Goal: Use online tool/utility: Utilize a website feature to perform a specific function

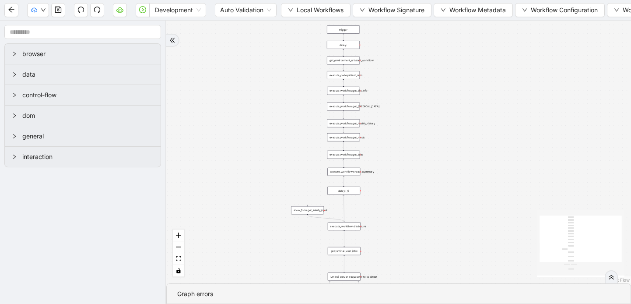
drag, startPoint x: 354, startPoint y: 105, endPoint x: 206, endPoint y: 219, distance: 187.1
click at [206, 219] on div "trigger execute_workflow:get_bio_info execute_workflow:get_labs execute_workflo…" at bounding box center [398, 152] width 465 height 263
click at [346, 176] on div "trigger execute_workflow:get_bio_info execute_workflow:get_labs execute_workflo…" at bounding box center [398, 152] width 465 height 263
click at [348, 172] on div "execute_workflow:create_summary" at bounding box center [343, 171] width 33 height 8
click at [357, 172] on div "execute_workflow:create_summary" at bounding box center [343, 171] width 33 height 8
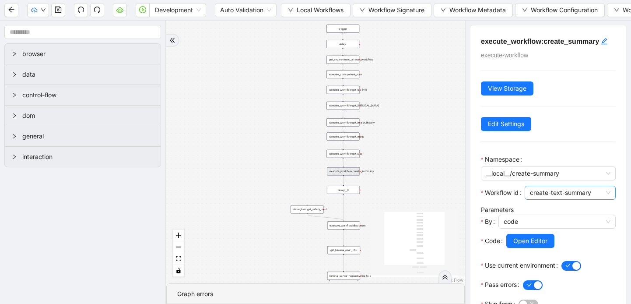
scroll to position [19, 0]
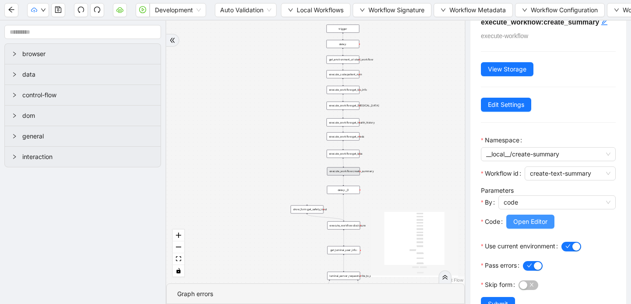
click at [529, 217] on span "Open Editor" at bounding box center [530, 222] width 34 height 10
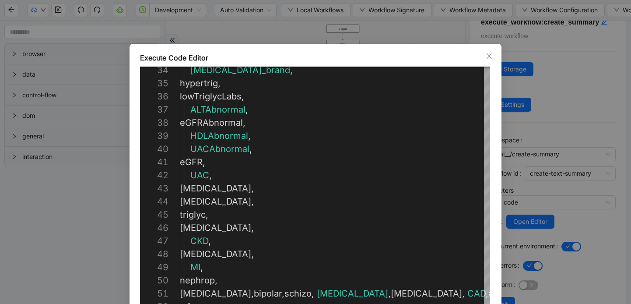
click at [494, 56] on div "Execute Code Editor 54 53 52 51 50 49 48 47 46 45 44 43 42 41 39 40 38 37 36 35…" at bounding box center [316, 200] width 372 height 313
click at [484, 56] on span "Close" at bounding box center [489, 56] width 10 height 10
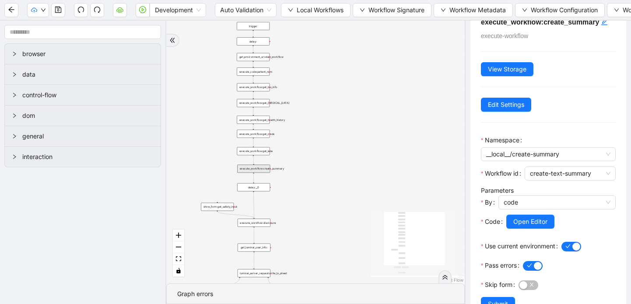
drag, startPoint x: 379, startPoint y: 133, endPoint x: 287, endPoint y: 129, distance: 92.0
click at [287, 129] on div "trigger execute_workflow:get_bio_info execute_workflow:get_labs execute_workflo…" at bounding box center [315, 152] width 298 height 263
click at [294, 4] on button "Local Workflows" at bounding box center [316, 10] width 70 height 14
click at [294, 21] on li "Select" at bounding box center [316, 27] width 67 height 14
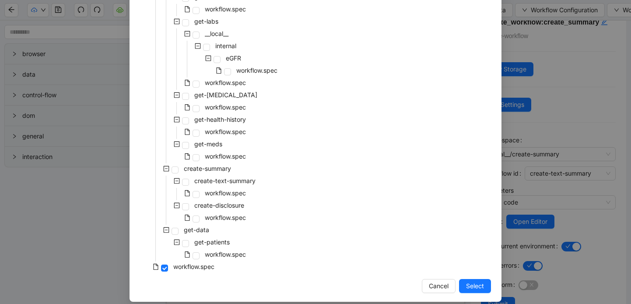
scroll to position [120, 0]
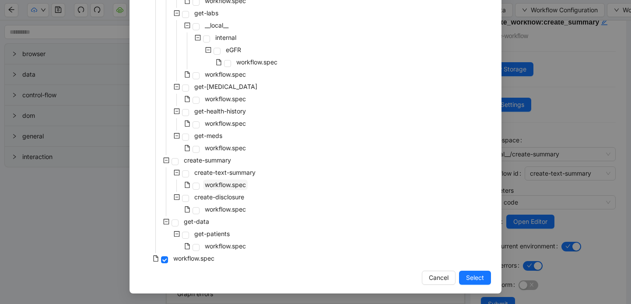
click at [205, 185] on span "workflow.spec" at bounding box center [225, 184] width 41 height 7
click at [480, 275] on span "Select" at bounding box center [475, 278] width 18 height 10
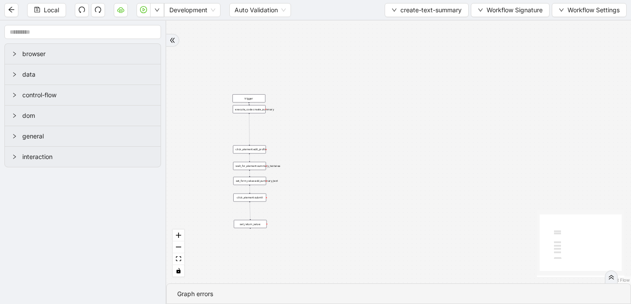
scroll to position [0, 0]
click at [259, 110] on div "execute_code:create_summary" at bounding box center [249, 109] width 33 height 8
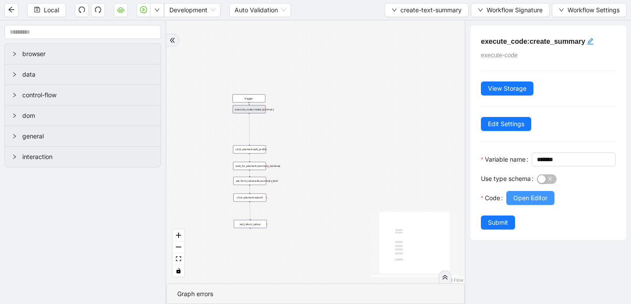
click at [529, 203] on span "Open Editor" at bounding box center [530, 198] width 34 height 10
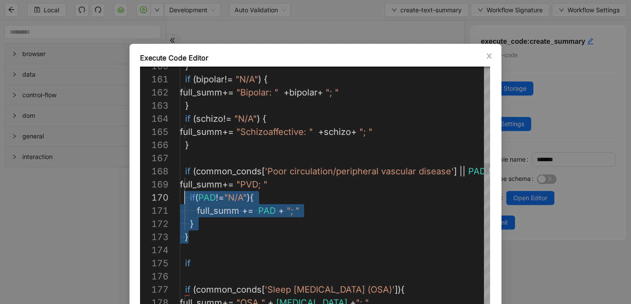
scroll to position [92, 5]
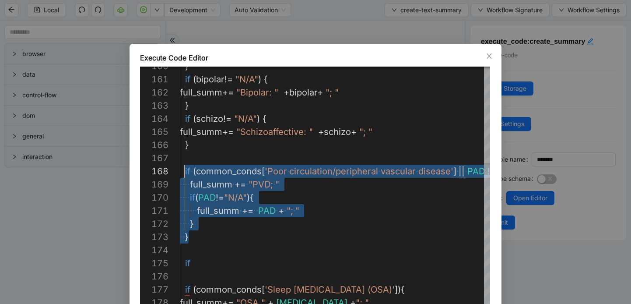
drag, startPoint x: 191, startPoint y: 235, endPoint x: 183, endPoint y: 174, distance: 62.2
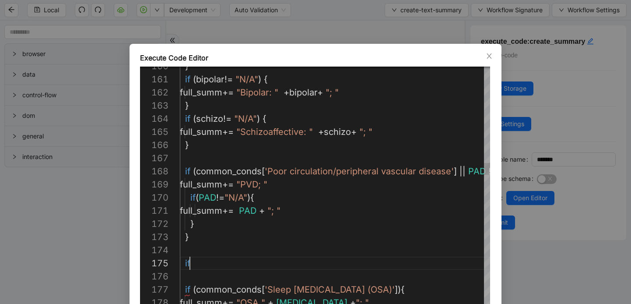
paste textarea "**********"
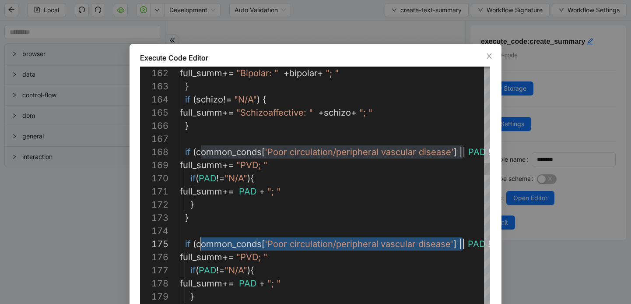
scroll to position [53, 16]
drag, startPoint x: 428, startPoint y: 243, endPoint x: 197, endPoint y: 242, distance: 231.5
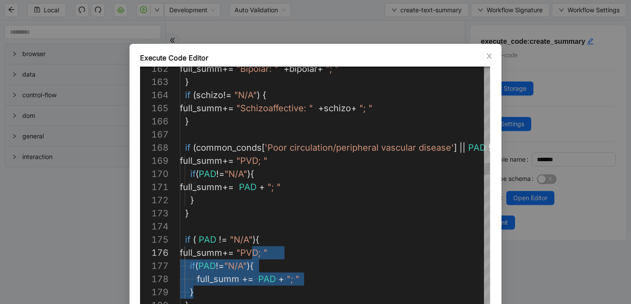
scroll to position [66, 68]
drag, startPoint x: 200, startPoint y: 291, endPoint x: 250, endPoint y: 254, distance: 62.8
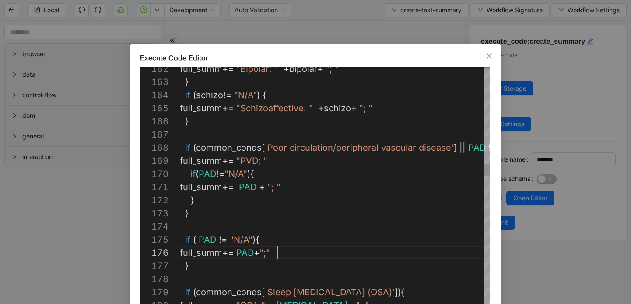
scroll to position [66, 98]
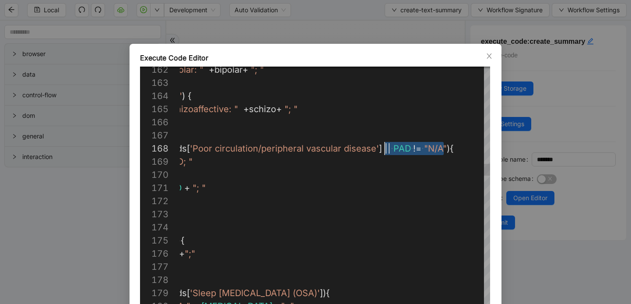
drag, startPoint x: 442, startPoint y: 149, endPoint x: 385, endPoint y: 148, distance: 56.9
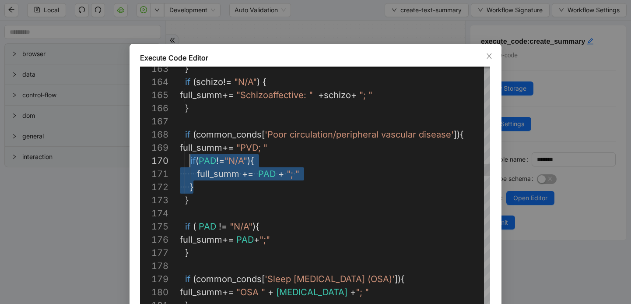
scroll to position [118, 7]
drag, startPoint x: 199, startPoint y: 187, endPoint x: 188, endPoint y: 162, distance: 27.0
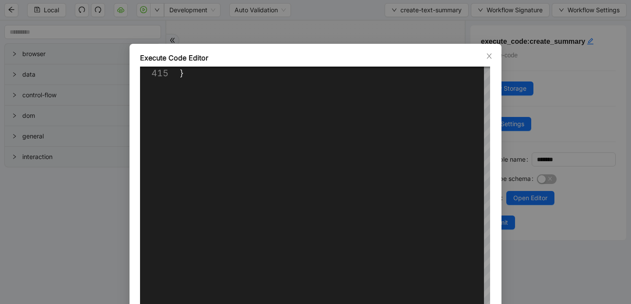
scroll to position [64, 0]
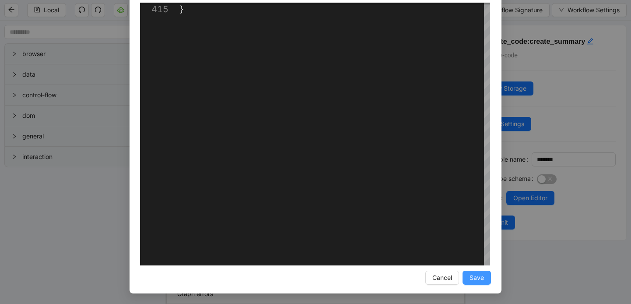
type textarea "**********"
click at [477, 277] on span "Save" at bounding box center [476, 278] width 14 height 10
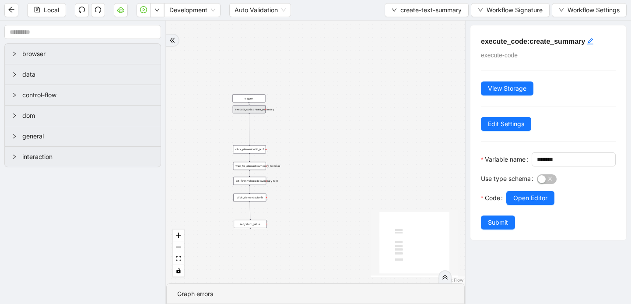
scroll to position [20, 0]
click at [502, 227] on span "Submit" at bounding box center [498, 222] width 20 height 10
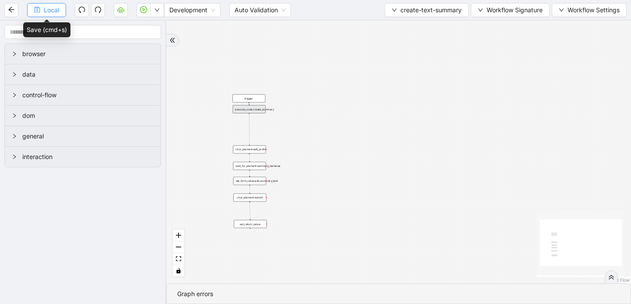
click at [46, 11] on span "Local" at bounding box center [51, 10] width 15 height 10
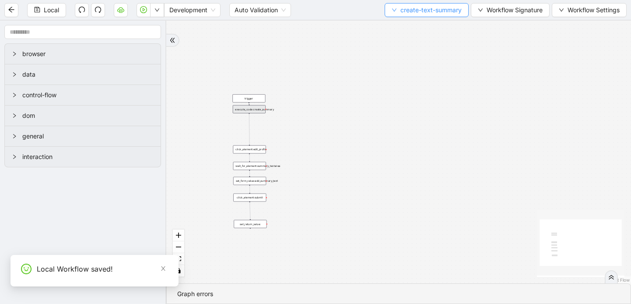
click at [392, 12] on icon "down" at bounding box center [394, 9] width 5 height 5
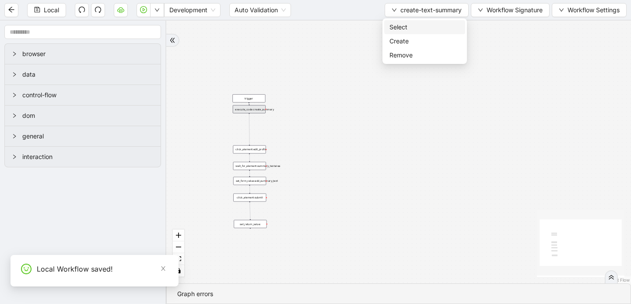
click at [402, 30] on span "Select" at bounding box center [424, 27] width 70 height 10
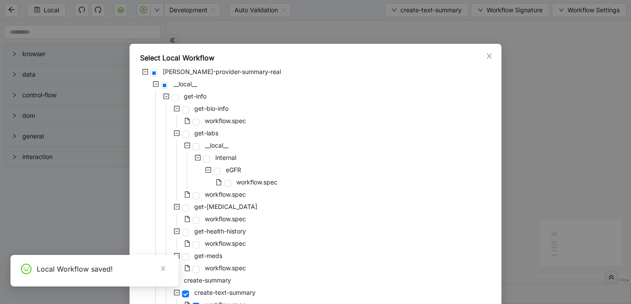
scroll to position [120, 0]
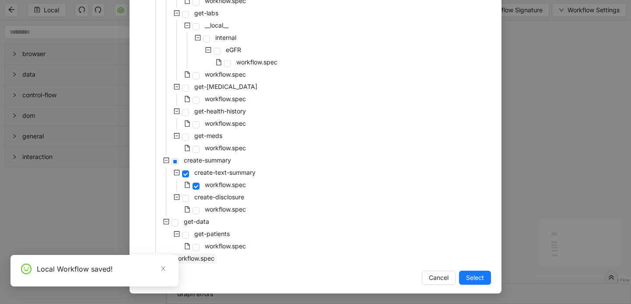
click at [207, 256] on span "workflow.spec" at bounding box center [193, 257] width 41 height 7
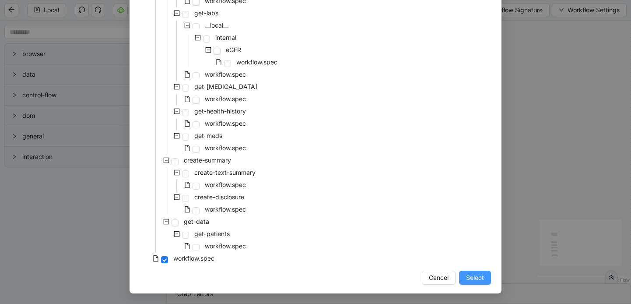
click at [469, 277] on span "Select" at bounding box center [475, 278] width 18 height 10
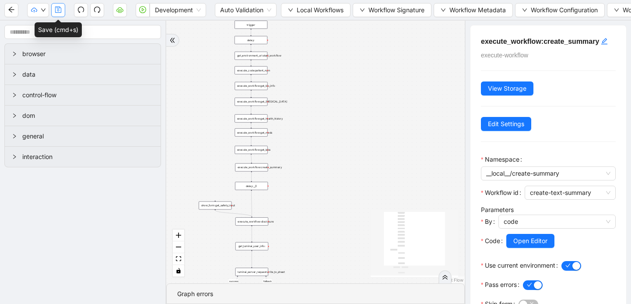
click at [57, 11] on icon "save" at bounding box center [58, 9] width 7 height 7
click at [45, 11] on div "Development Auto Validation Local Workflows Workflow Signature Workflow Metadat…" at bounding box center [315, 152] width 631 height 304
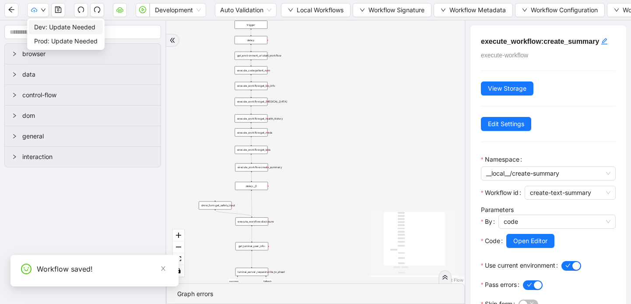
click at [92, 26] on span "Dev: Update Needed" at bounding box center [65, 27] width 63 height 10
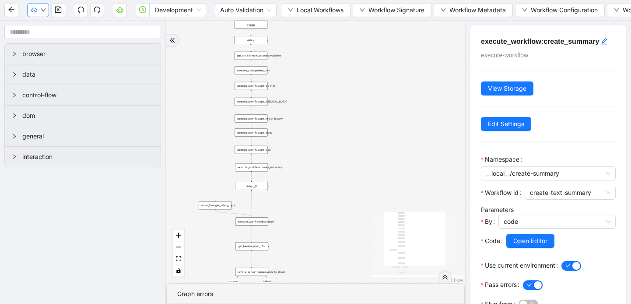
click at [42, 10] on icon "down" at bounding box center [43, 9] width 5 height 5
click at [52, 42] on span "Prod: Update Needed" at bounding box center [65, 41] width 63 height 10
